Goal: Task Accomplishment & Management: Manage account settings

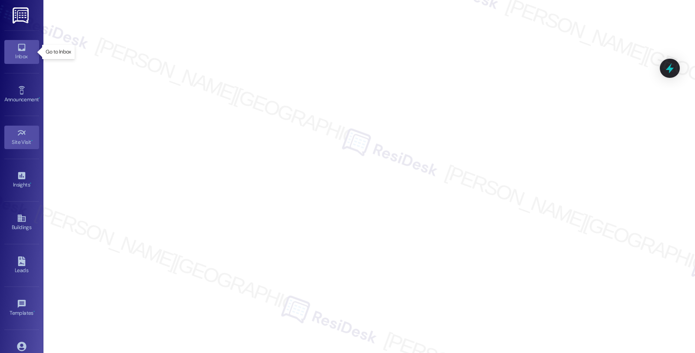
click at [24, 50] on icon at bounding box center [22, 48] width 10 height 10
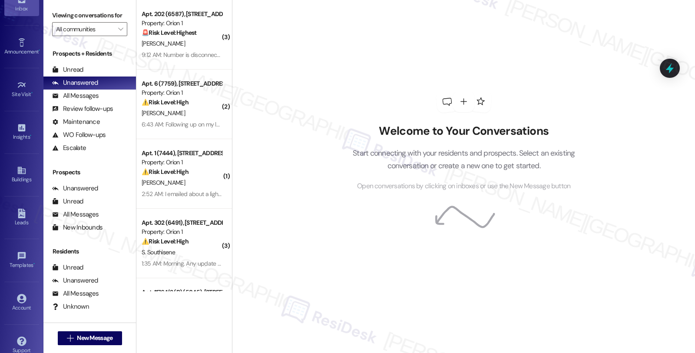
scroll to position [63, 0]
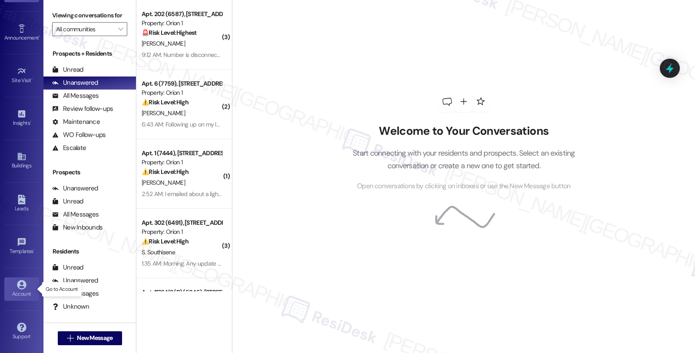
click at [25, 284] on link "Account" at bounding box center [21, 288] width 35 height 23
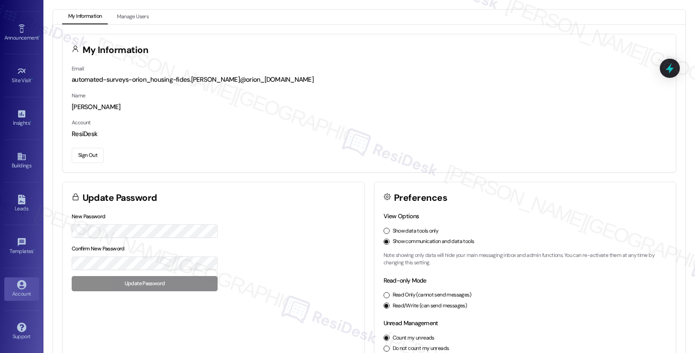
click at [97, 154] on button "Sign Out" at bounding box center [88, 155] width 32 height 15
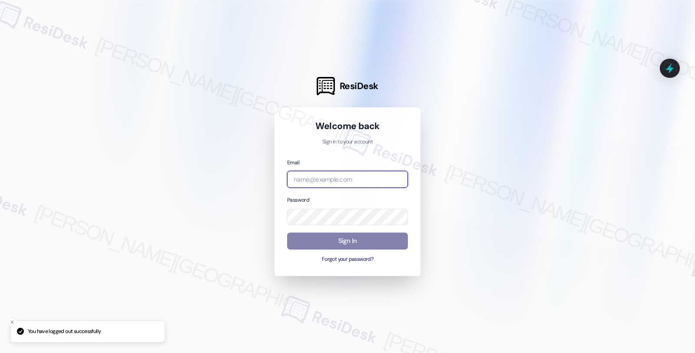
click at [341, 184] on input "email" at bounding box center [347, 179] width 121 height 17
type input "automated-surveys-americas_rental_managers-fides.[PERSON_NAME]@americas_rental_…"
